Goal: Complete application form: Complete application form

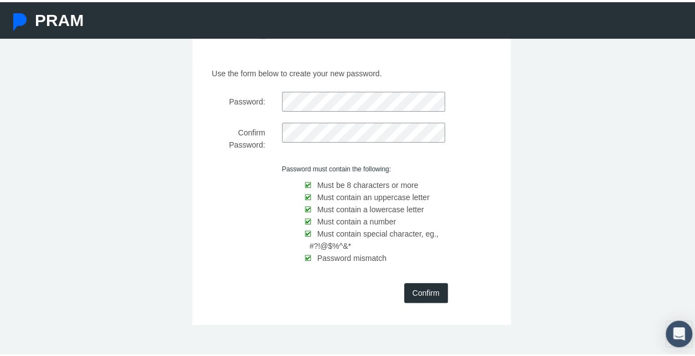
scroll to position [79, 0]
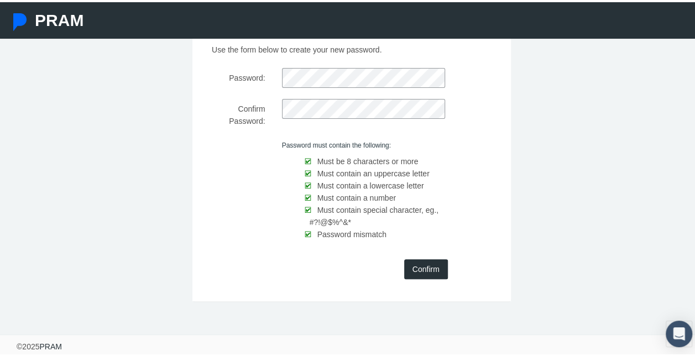
click at [419, 262] on input "Confirm" at bounding box center [426, 267] width 44 height 20
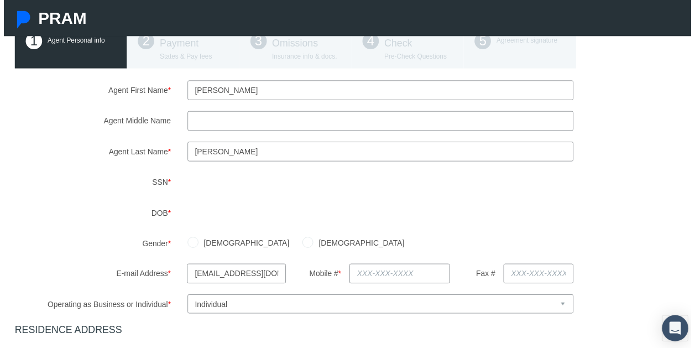
scroll to position [111, 0]
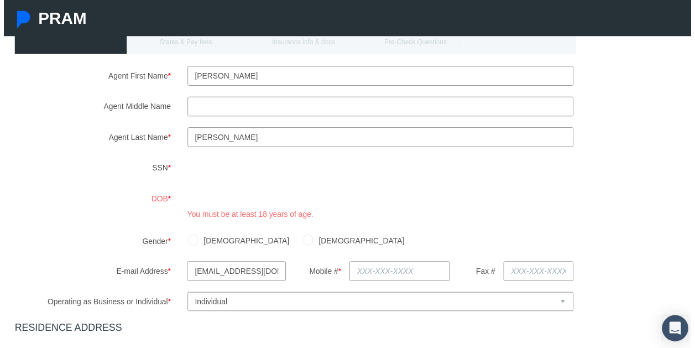
drag, startPoint x: 93, startPoint y: 233, endPoint x: 167, endPoint y: 234, distance: 73.6
click at [94, 232] on div "Agent First Name * Ragan Agent Middle Name Agent Last Name * SSN" at bounding box center [351, 329] width 681 height 524
click at [313, 243] on label "Female" at bounding box center [359, 243] width 92 height 12
click at [302, 243] on input "Female" at bounding box center [307, 242] width 11 height 11
radio input "true"
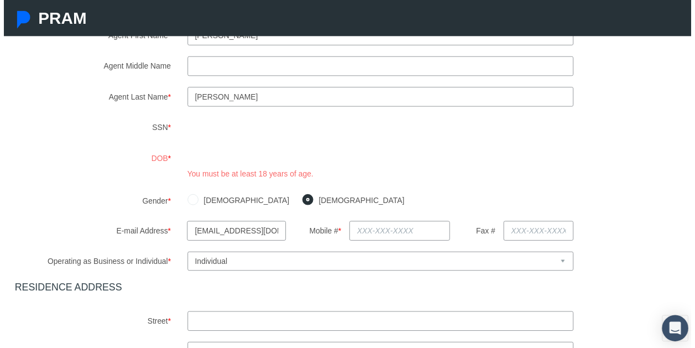
scroll to position [166, 0]
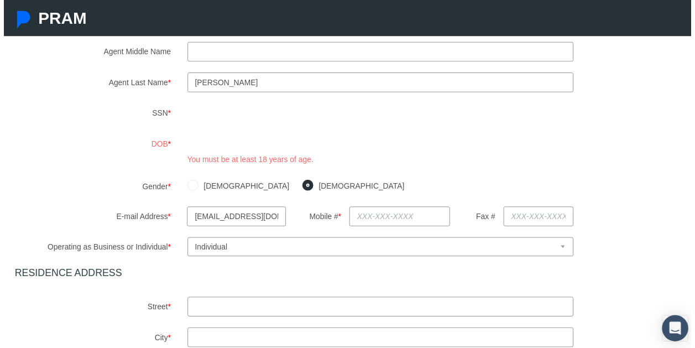
click at [364, 221] on input "text" at bounding box center [400, 219] width 102 height 20
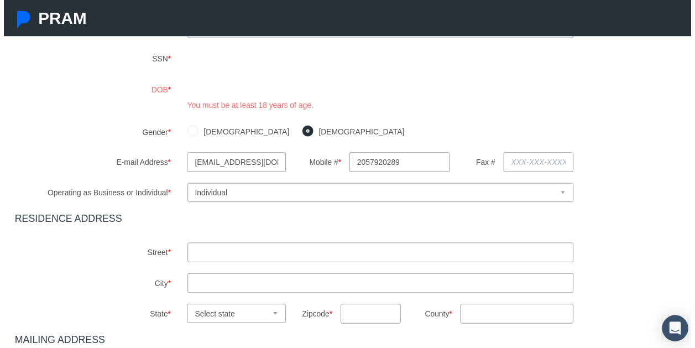
scroll to position [276, 0]
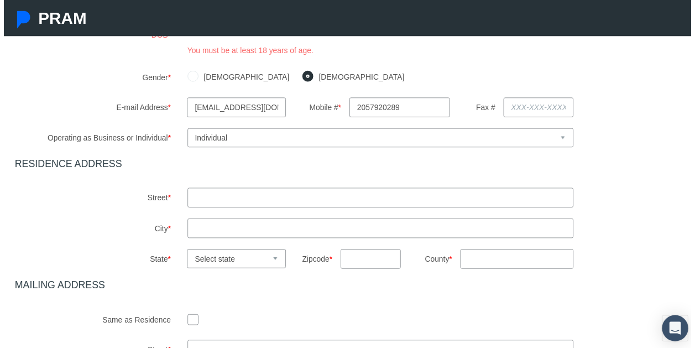
type input "205-792-0289"
click at [227, 198] on input "text" at bounding box center [381, 200] width 390 height 20
type input "3343 49th street east"
type input "Tuscaloosa"
select select "AL"
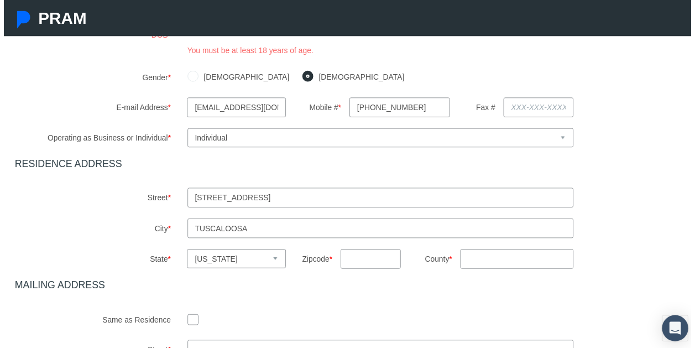
type input "35405"
type input "Alabama"
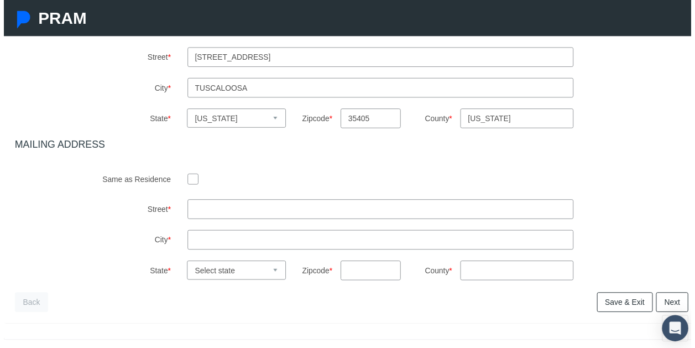
scroll to position [442, 0]
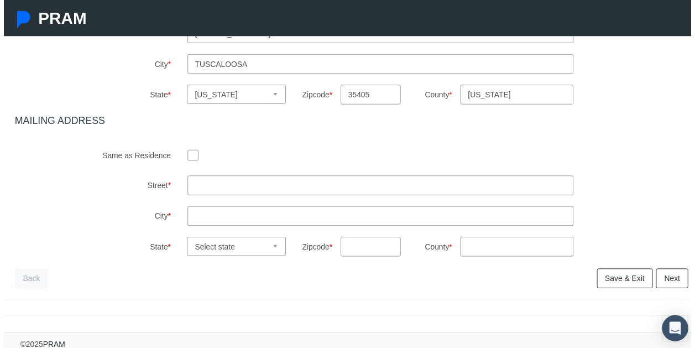
click at [189, 159] on input "checkbox" at bounding box center [191, 156] width 11 height 11
checkbox input "true"
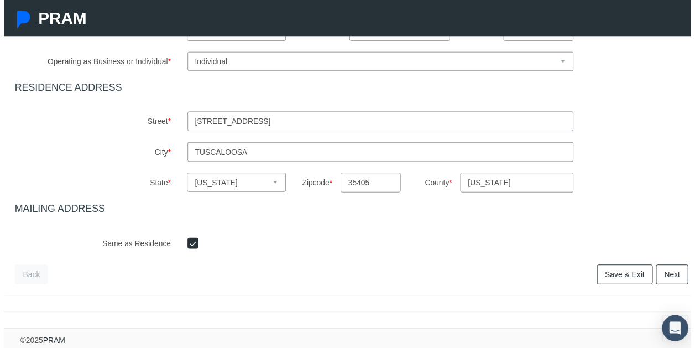
click at [666, 275] on link "Next" at bounding box center [676, 278] width 33 height 20
drag, startPoint x: 658, startPoint y: 265, endPoint x: 624, endPoint y: 258, distance: 35.6
click at [660, 268] on link "Next" at bounding box center [676, 278] width 33 height 20
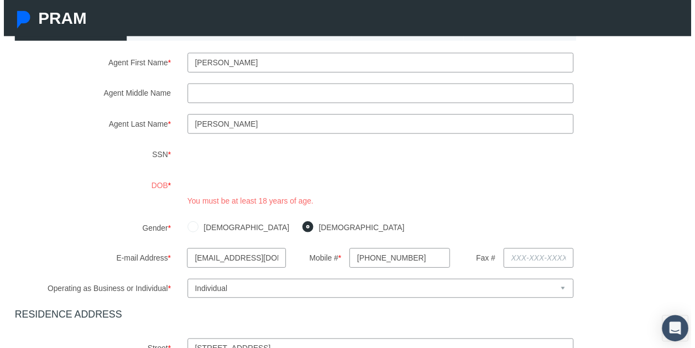
scroll to position [140, 0]
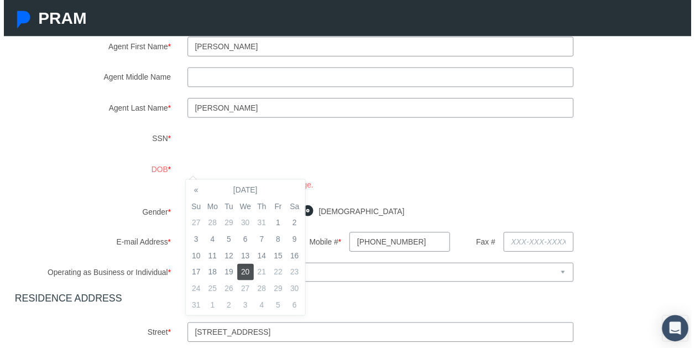
click at [104, 179] on div "DOB * You must be at least 18 years of age." at bounding box center [352, 177] width 698 height 32
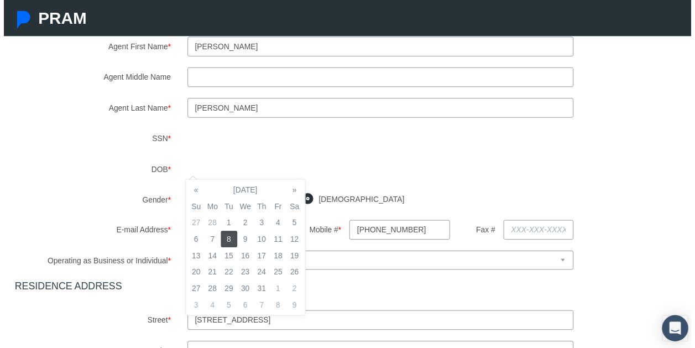
click at [657, 229] on div "E-mail Address * raganw@raganwilliams.com Mobile # * 205-792-0289 Fax #" at bounding box center [352, 232] width 698 height 20
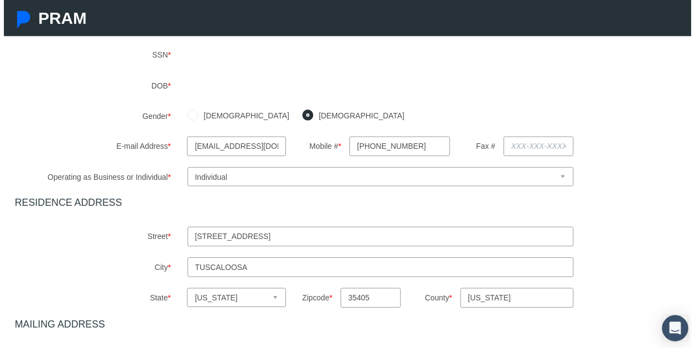
scroll to position [349, 0]
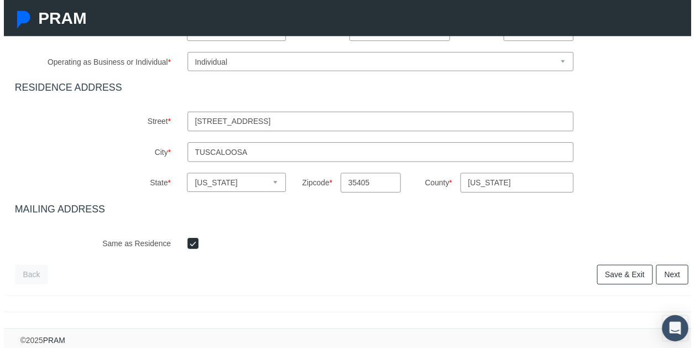
drag, startPoint x: 662, startPoint y: 266, endPoint x: 451, endPoint y: 236, distance: 213.5
click at [662, 268] on link "Next" at bounding box center [676, 278] width 33 height 20
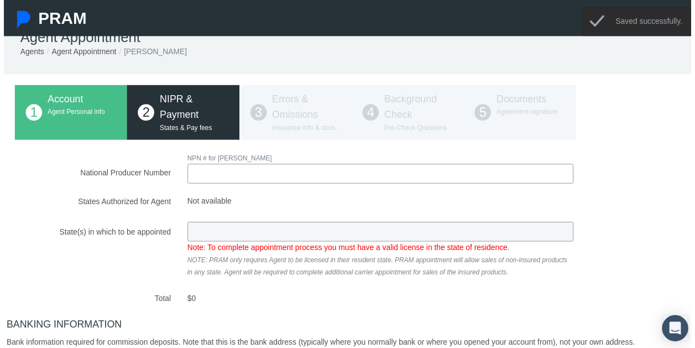
scroll to position [0, 0]
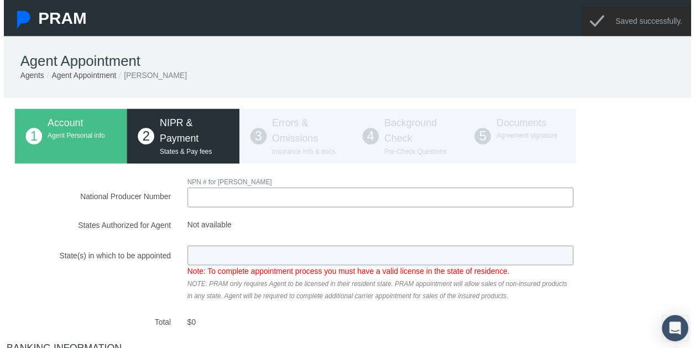
click at [255, 201] on input "National Producer Number" at bounding box center [381, 200] width 390 height 20
click at [210, 202] on input "1174215" at bounding box center [381, 200] width 390 height 20
type input "11745215"
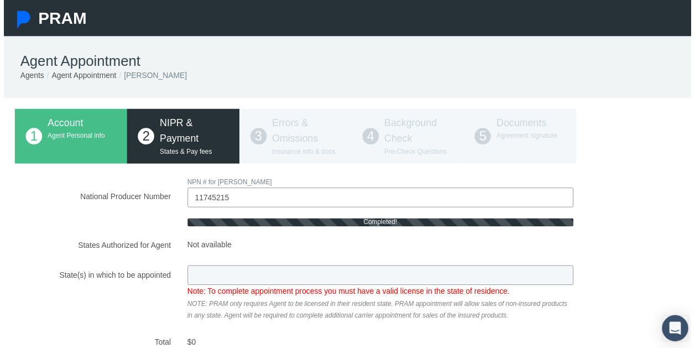
type input "AL"
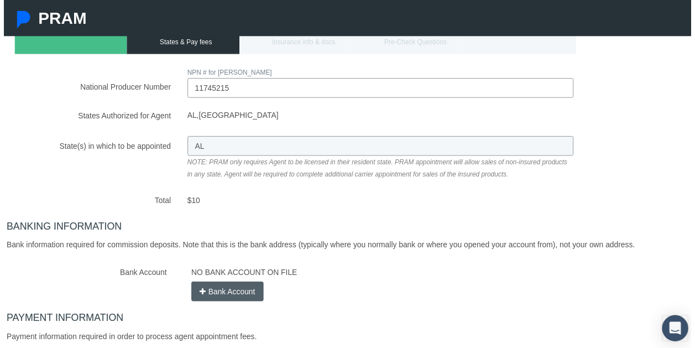
scroll to position [166, 0]
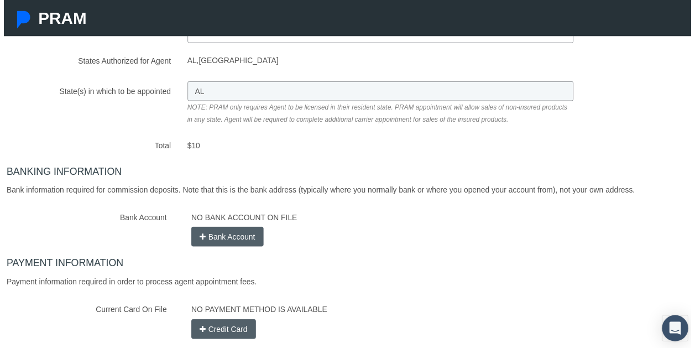
click at [225, 237] on button "Bank Account" at bounding box center [226, 239] width 73 height 20
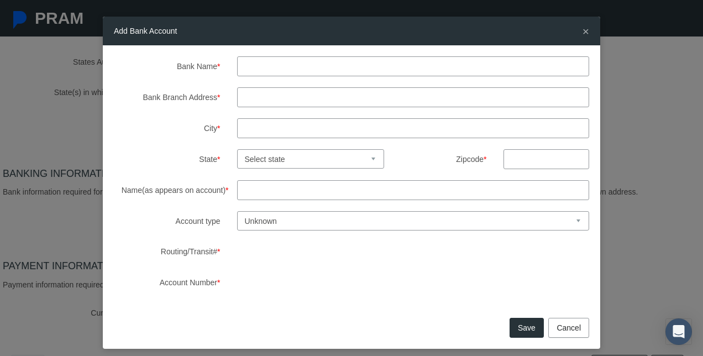
click at [276, 71] on input "Bank Name *" at bounding box center [413, 66] width 353 height 20
type input "PNC"
click at [276, 97] on input "Bank Branch Address *" at bounding box center [413, 97] width 353 height 20
click at [243, 192] on input "Name(as appears on account) *" at bounding box center [413, 190] width 353 height 20
type input "rAGAN w"
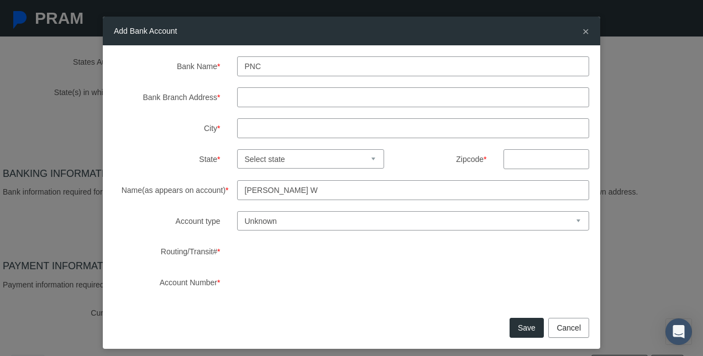
click at [246, 222] on select "Unknown Checking Savings" at bounding box center [413, 220] width 353 height 19
select select "1"
click at [237, 211] on select "Unknown Checking Savings" at bounding box center [413, 220] width 353 height 19
click at [263, 103] on input "Bank Branch Address *" at bounding box center [413, 97] width 353 height 20
click at [258, 96] on input "Bank Branch Address *" at bounding box center [413, 97] width 353 height 20
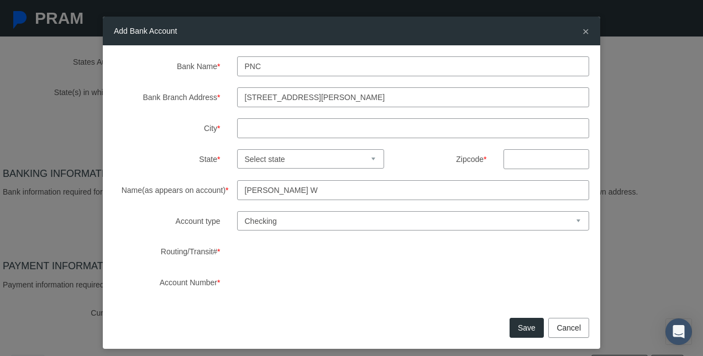
type input "2390 MCFARLAND BLVD"
click at [271, 127] on input "City *" at bounding box center [413, 128] width 353 height 20
type input "TUSCALOOSA"
click at [247, 158] on select "Select state Alabama Alaska Arizona Arkansas California Colorado Connecticut De…" at bounding box center [311, 158] width 148 height 19
select select "AL"
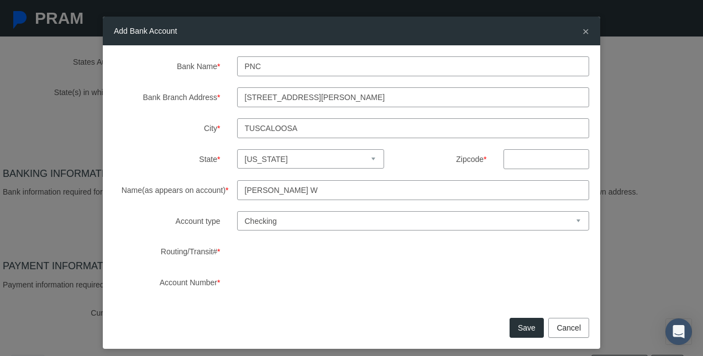
click at [237, 149] on select "Select state Alabama Alaska Arizona Arkansas California Colorado Connecticut De…" at bounding box center [311, 158] width 148 height 19
click at [515, 163] on input "text" at bounding box center [547, 159] width 86 height 20
type input "35405"
click at [616, 138] on div "Add Bank Account × Bank Name * PNC Bank Branch Address * 2390 MCFARLAND BLVD Ci…" at bounding box center [351, 178] width 703 height 356
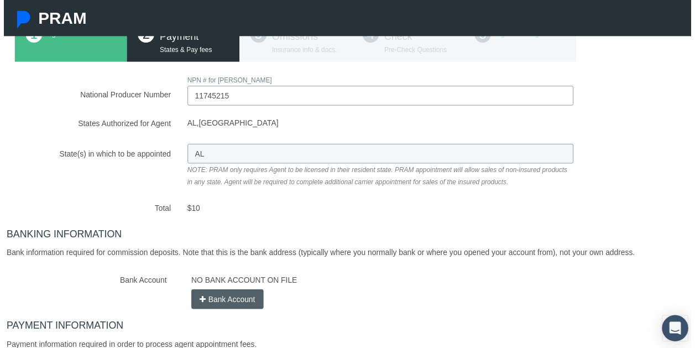
scroll to position [221, 0]
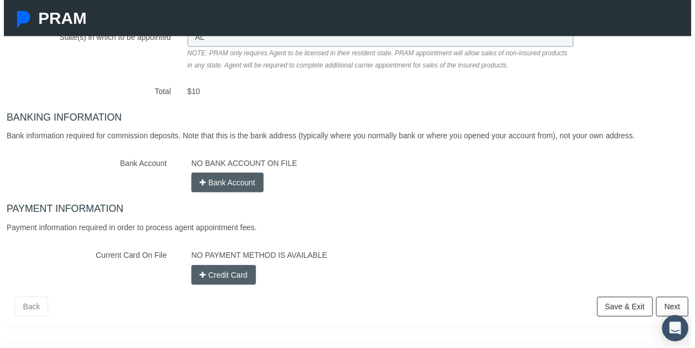
click at [228, 185] on button "Bank Account" at bounding box center [226, 184] width 73 height 20
select select
select select "0"
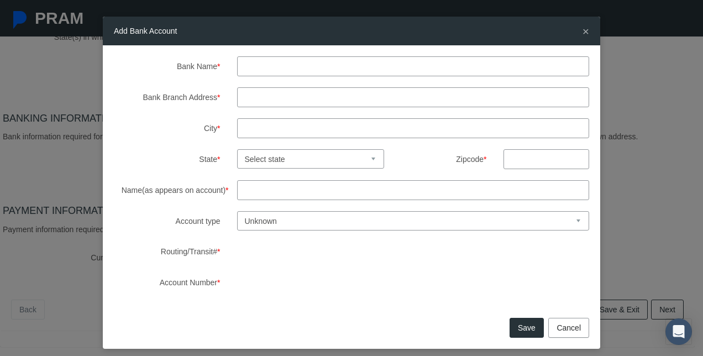
click at [295, 160] on select "Select state Alabama Alaska Arizona Arkansas California Colorado Connecticut De…" at bounding box center [311, 158] width 148 height 19
select select "AL"
click at [237, 149] on select "Select state Alabama Alaska Arizona Arkansas California Colorado Connecticut De…" at bounding box center [311, 158] width 148 height 19
click at [260, 100] on input "Bank Branch Address *" at bounding box center [413, 97] width 353 height 20
type input "2390 MCFARLAND BLVD"
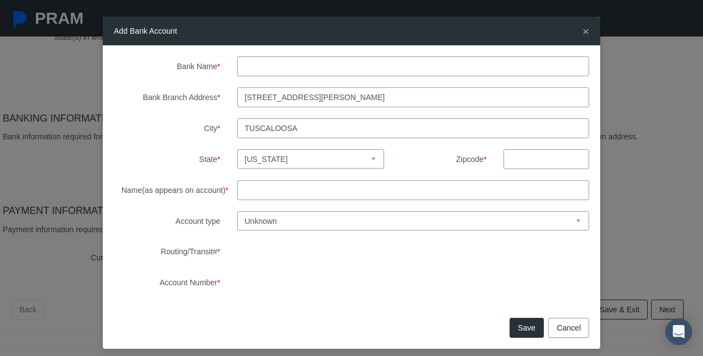
type input "TUSCALOOSA"
click at [556, 164] on input "text" at bounding box center [547, 159] width 86 height 20
type input "35405"
drag, startPoint x: 272, startPoint y: 218, endPoint x: 275, endPoint y: 223, distance: 6.0
click at [272, 219] on select "Unknown Checking Savings" at bounding box center [413, 220] width 353 height 19
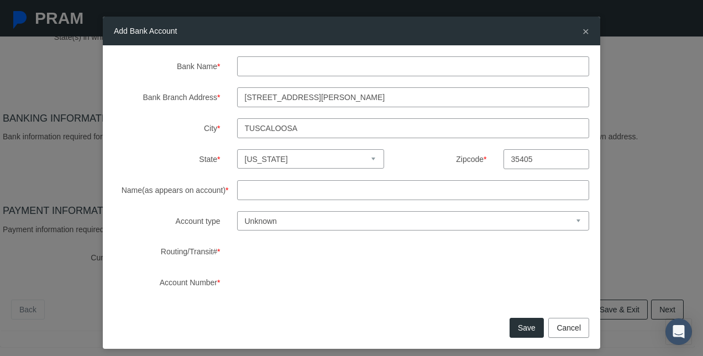
select select "1"
click at [237, 211] on select "Unknown Checking Savings" at bounding box center [413, 220] width 353 height 19
click at [257, 189] on input "Name(as appears on account) *" at bounding box center [413, 190] width 353 height 20
type input "RAGAN WILLIAMS"
click at [285, 69] on input "Bank Name *" at bounding box center [413, 66] width 353 height 20
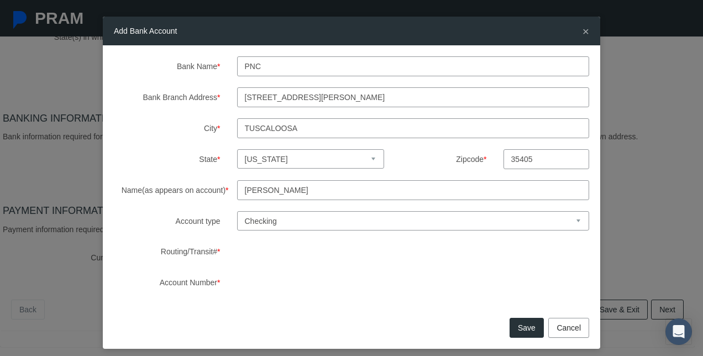
type input "PNC"
drag, startPoint x: 516, startPoint y: 327, endPoint x: 511, endPoint y: 322, distance: 7.8
click at [516, 327] on button "Save" at bounding box center [527, 328] width 34 height 20
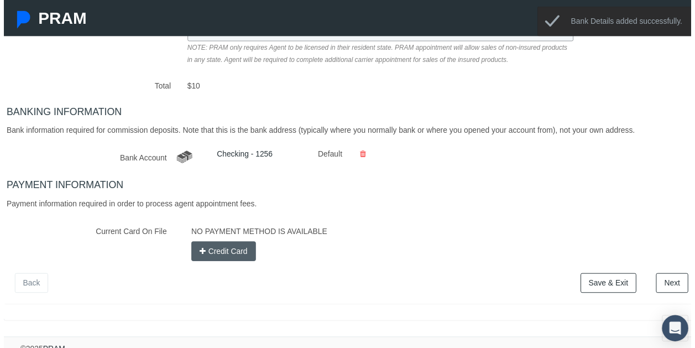
scroll to position [242, 0]
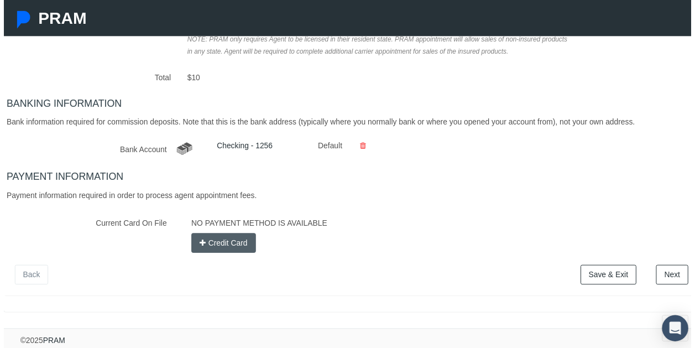
click at [588, 275] on link "Save & Exit" at bounding box center [611, 278] width 56 height 20
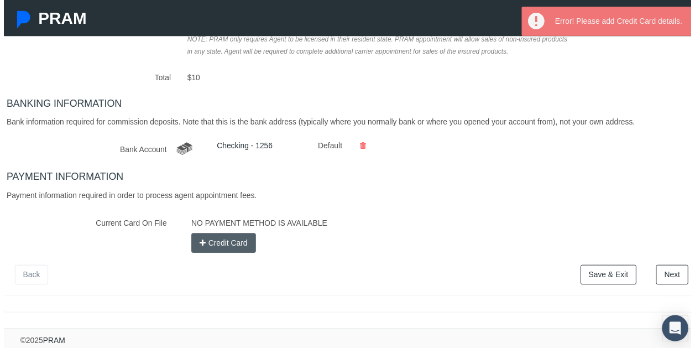
scroll to position [0, 0]
